Goal: Task Accomplishment & Management: Manage account settings

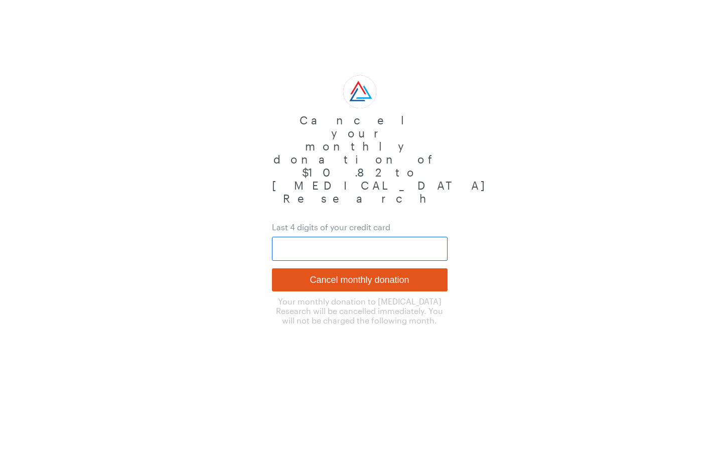
click at [289, 237] on input "text" at bounding box center [360, 249] width 176 height 24
type input "3210"
click at [272, 268] on input "Cancel monthly donation" at bounding box center [360, 279] width 176 height 23
click at [312, 237] on input "text" at bounding box center [360, 249] width 176 height 24
type input "3210"
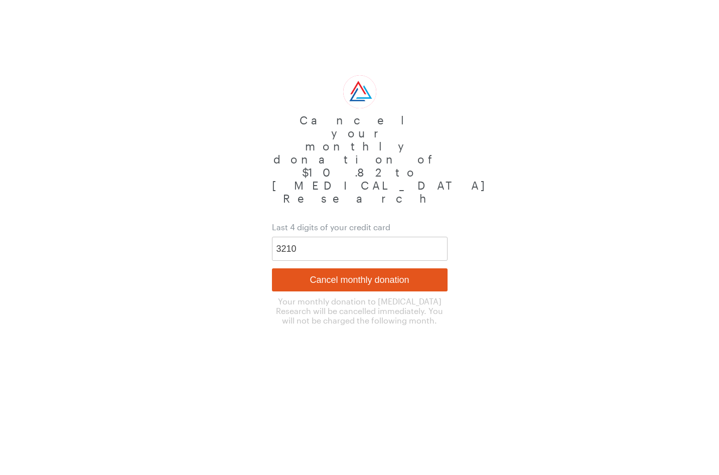
click at [303, 268] on input "Cancel monthly donation" at bounding box center [360, 279] width 176 height 23
